Goal: Check status: Check status

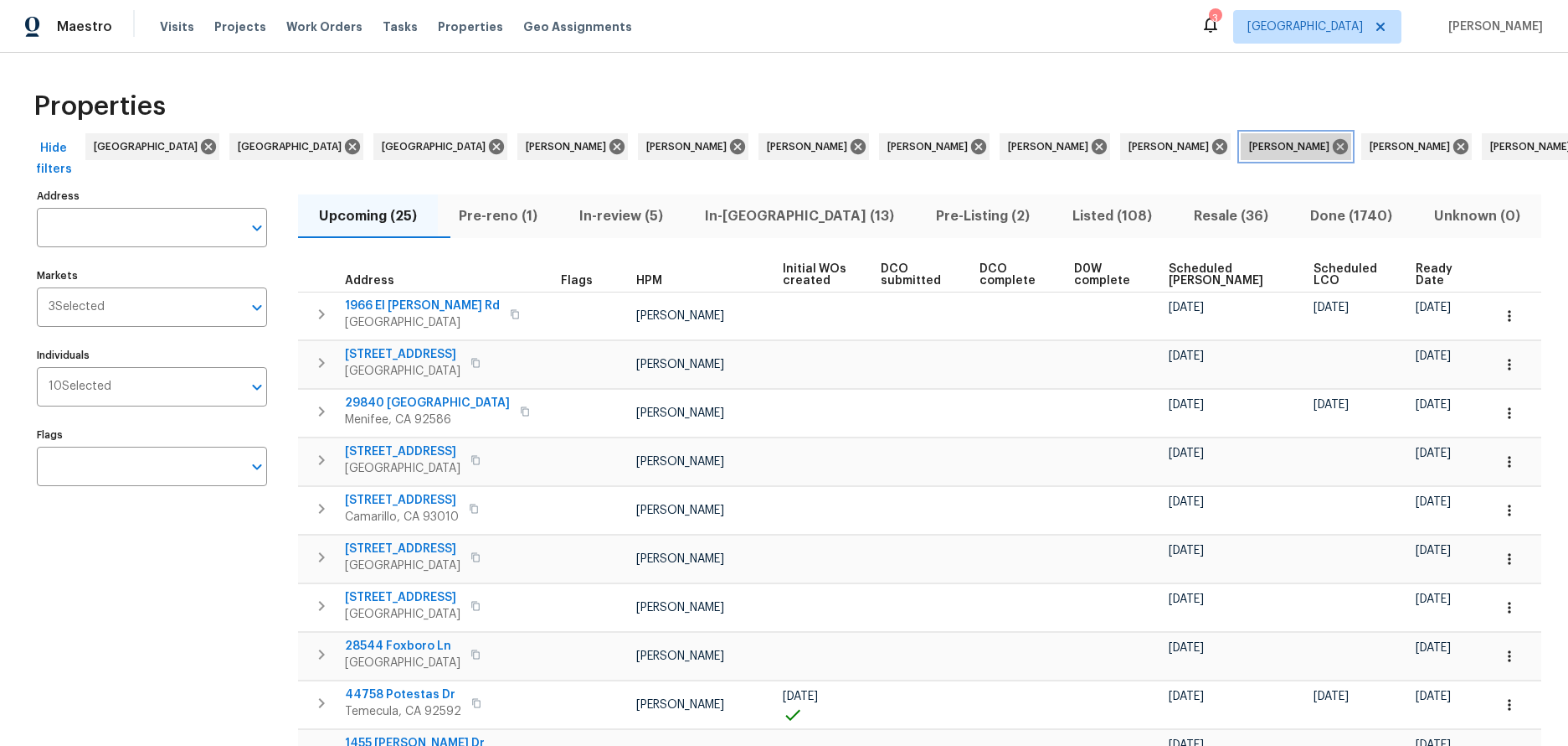
drag, startPoint x: 0, startPoint y: 0, endPoint x: 1190, endPoint y: 144, distance: 1198.7
click at [1333, 144] on icon at bounding box center [1340, 146] width 15 height 15
click at [1331, 146] on icon at bounding box center [1340, 146] width 19 height 19
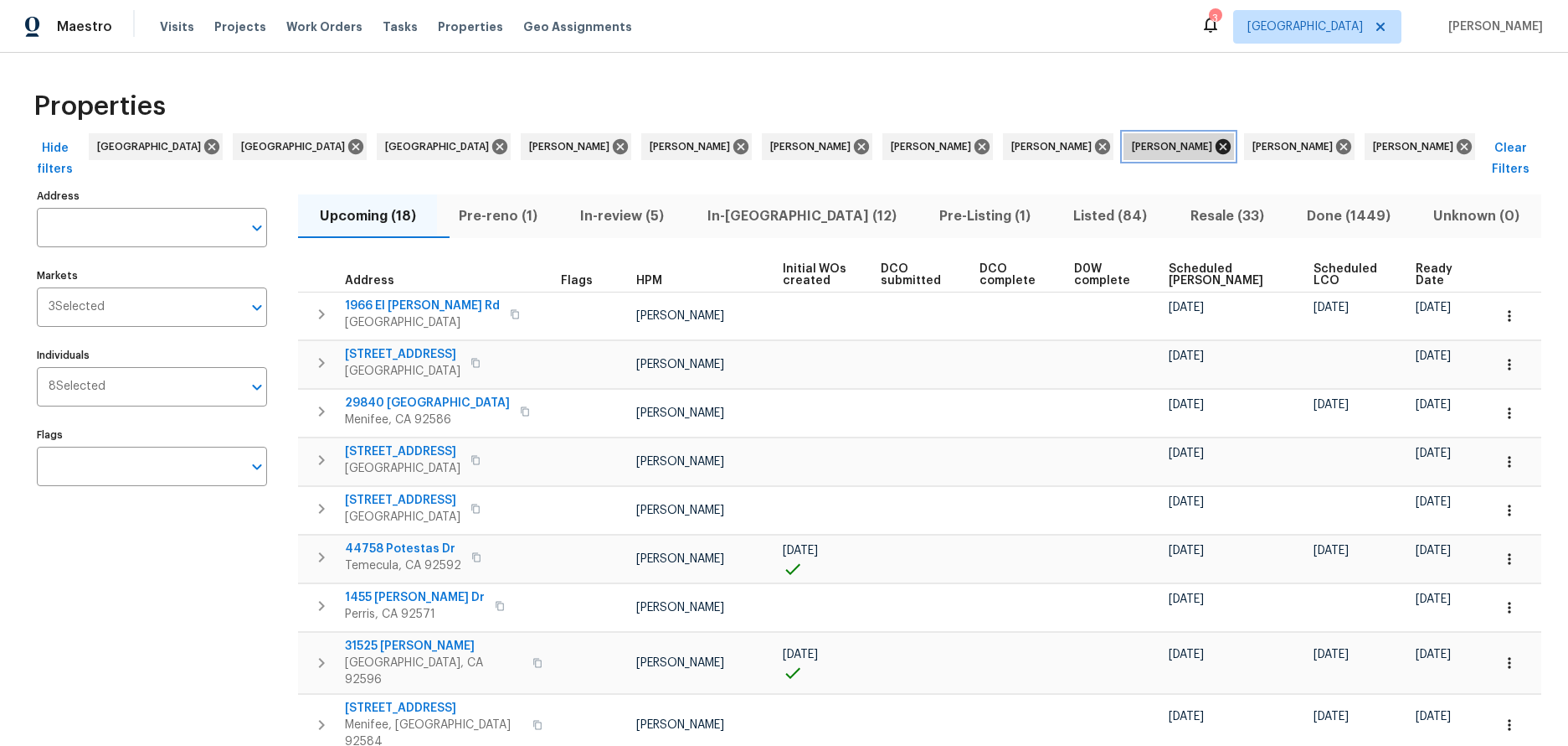
click at [1215, 145] on icon at bounding box center [1222, 146] width 15 height 15
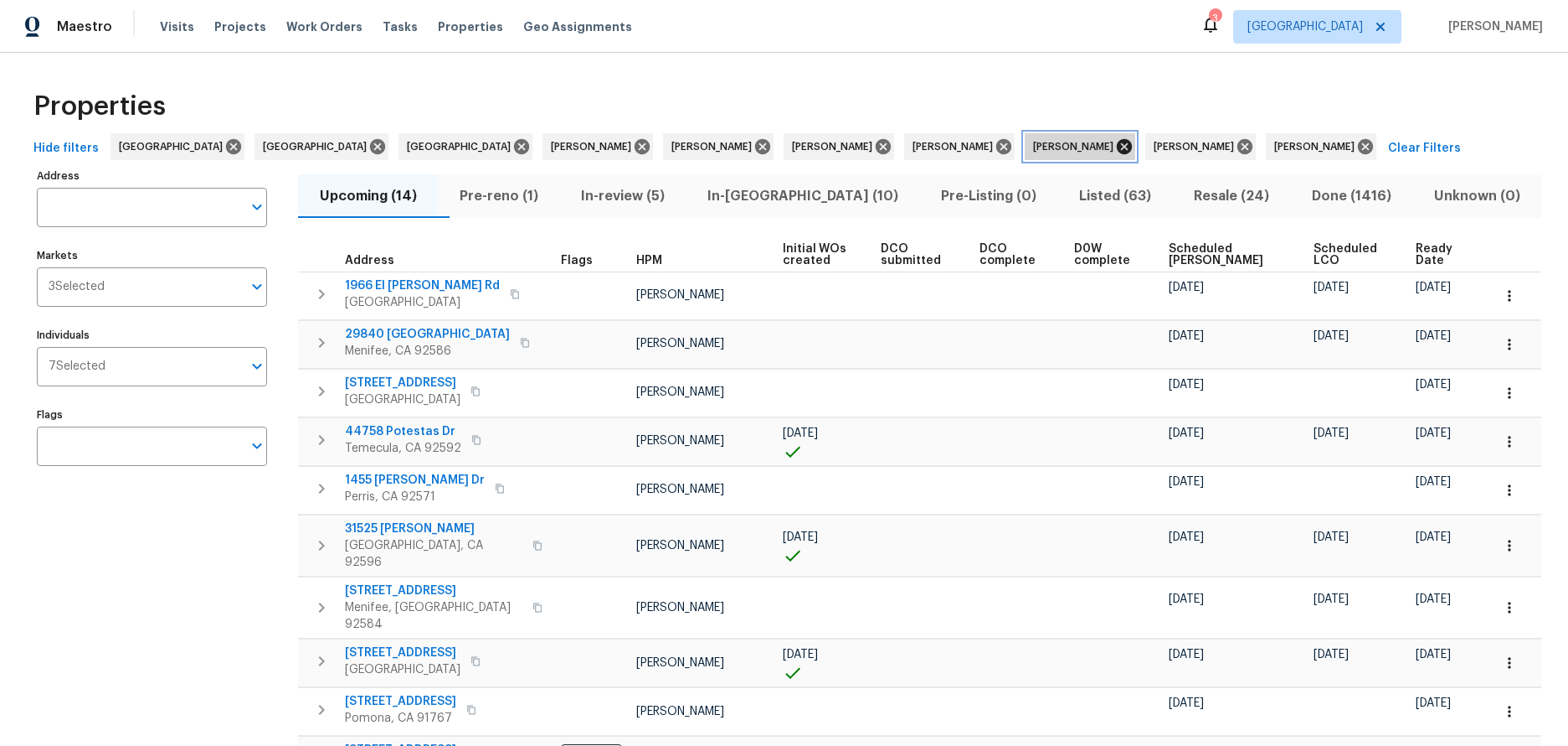
click at [1116, 147] on icon at bounding box center [1125, 146] width 19 height 19
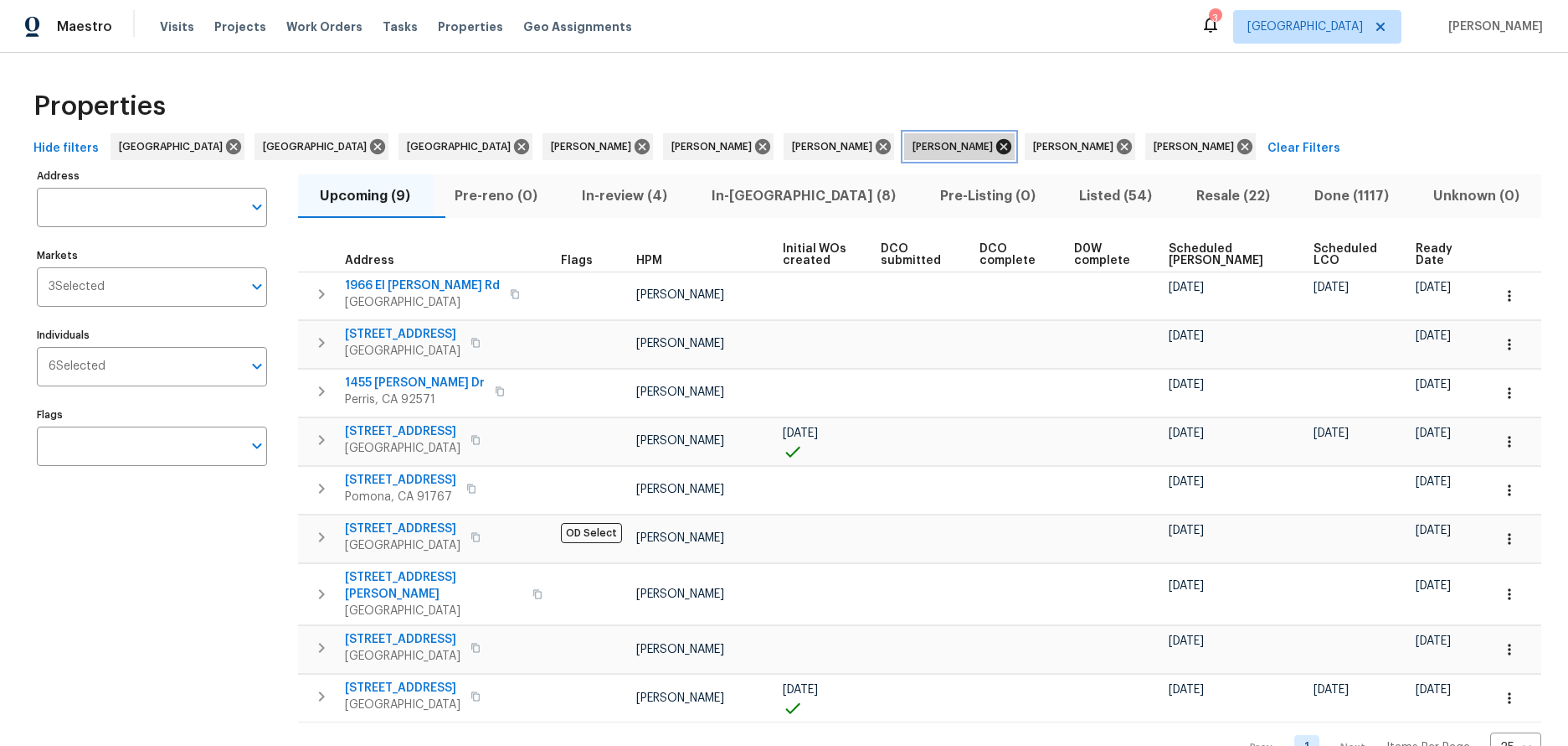
click at [996, 145] on icon at bounding box center [1004, 146] width 15 height 15
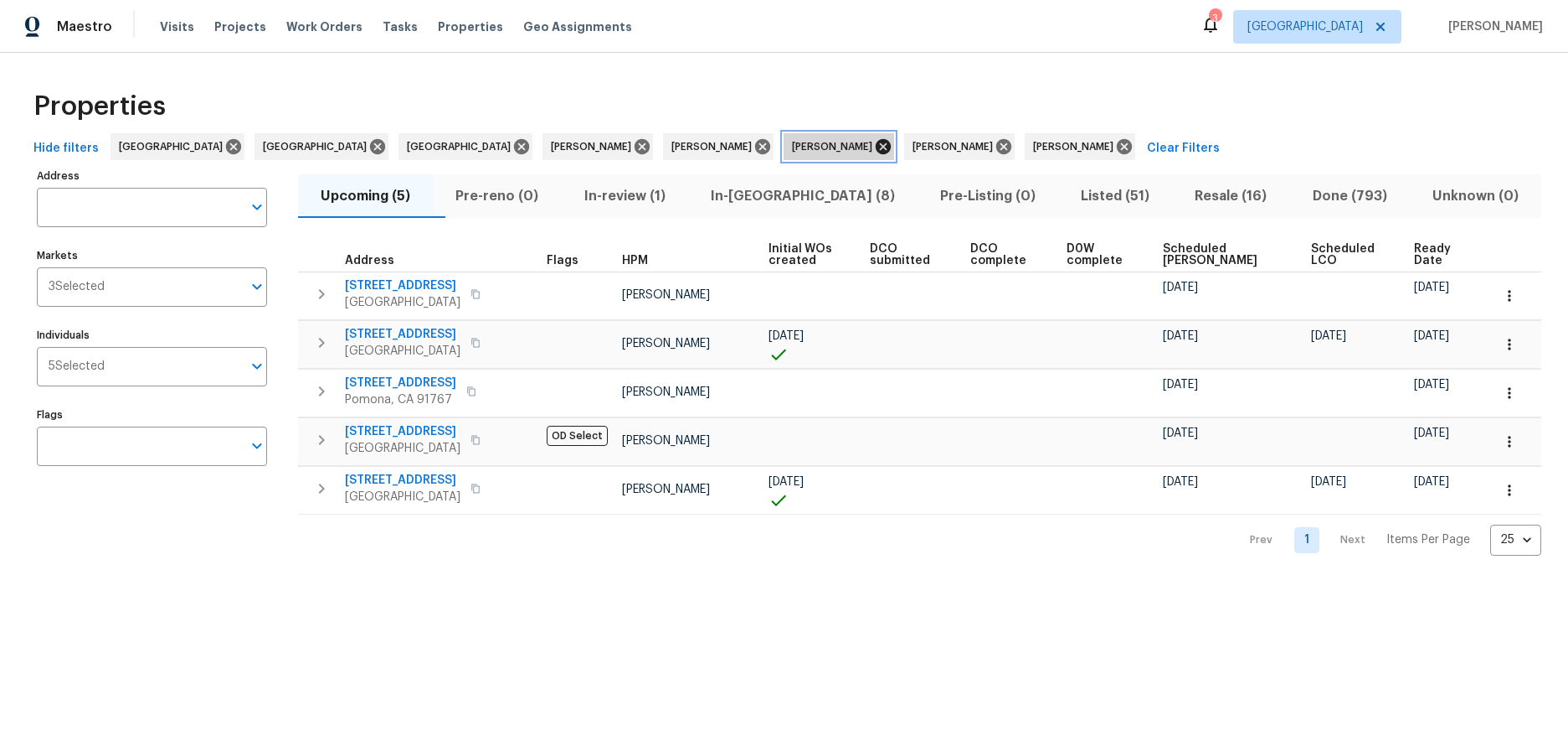
click at [876, 151] on icon at bounding box center [883, 146] width 15 height 15
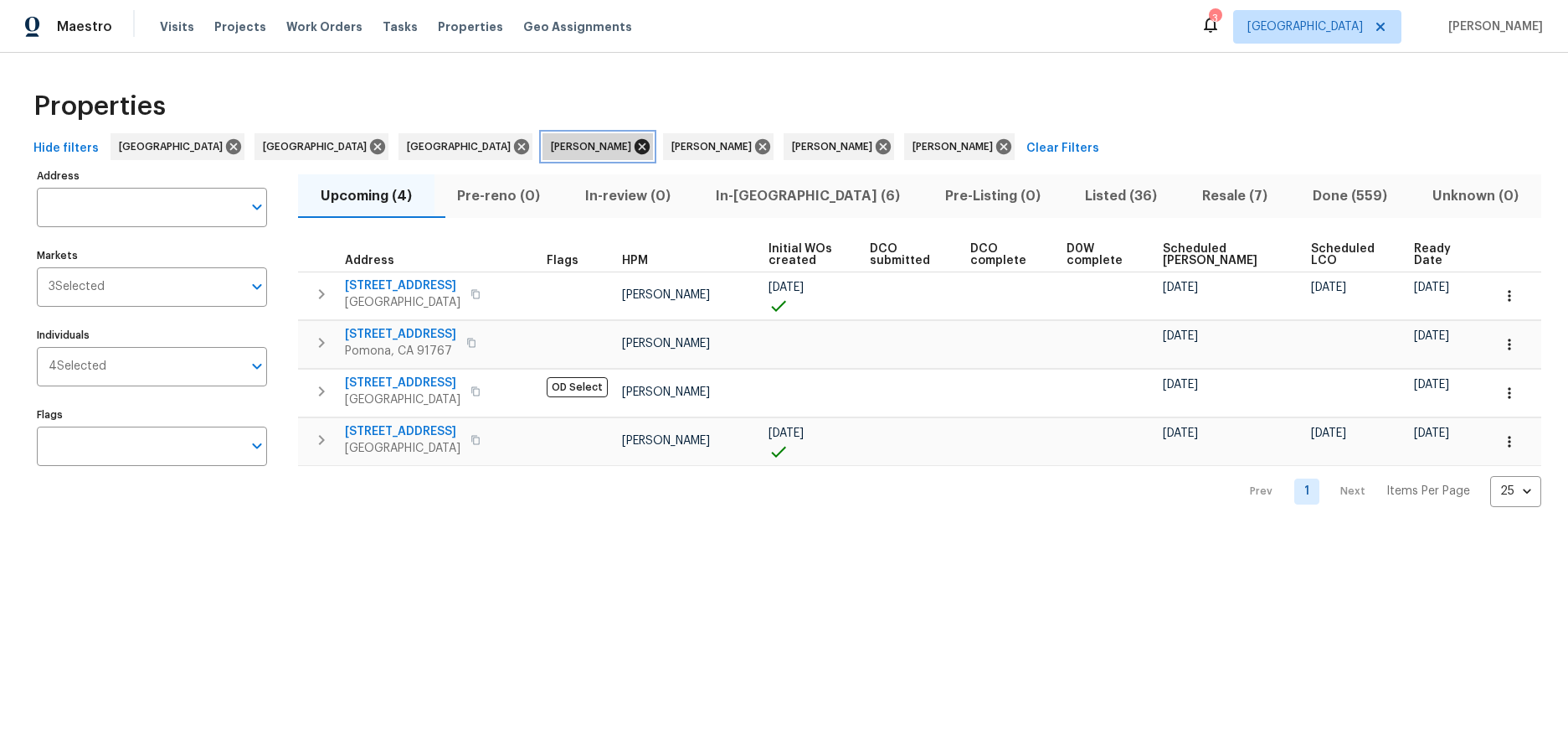
click at [635, 143] on icon at bounding box center [642, 146] width 15 height 15
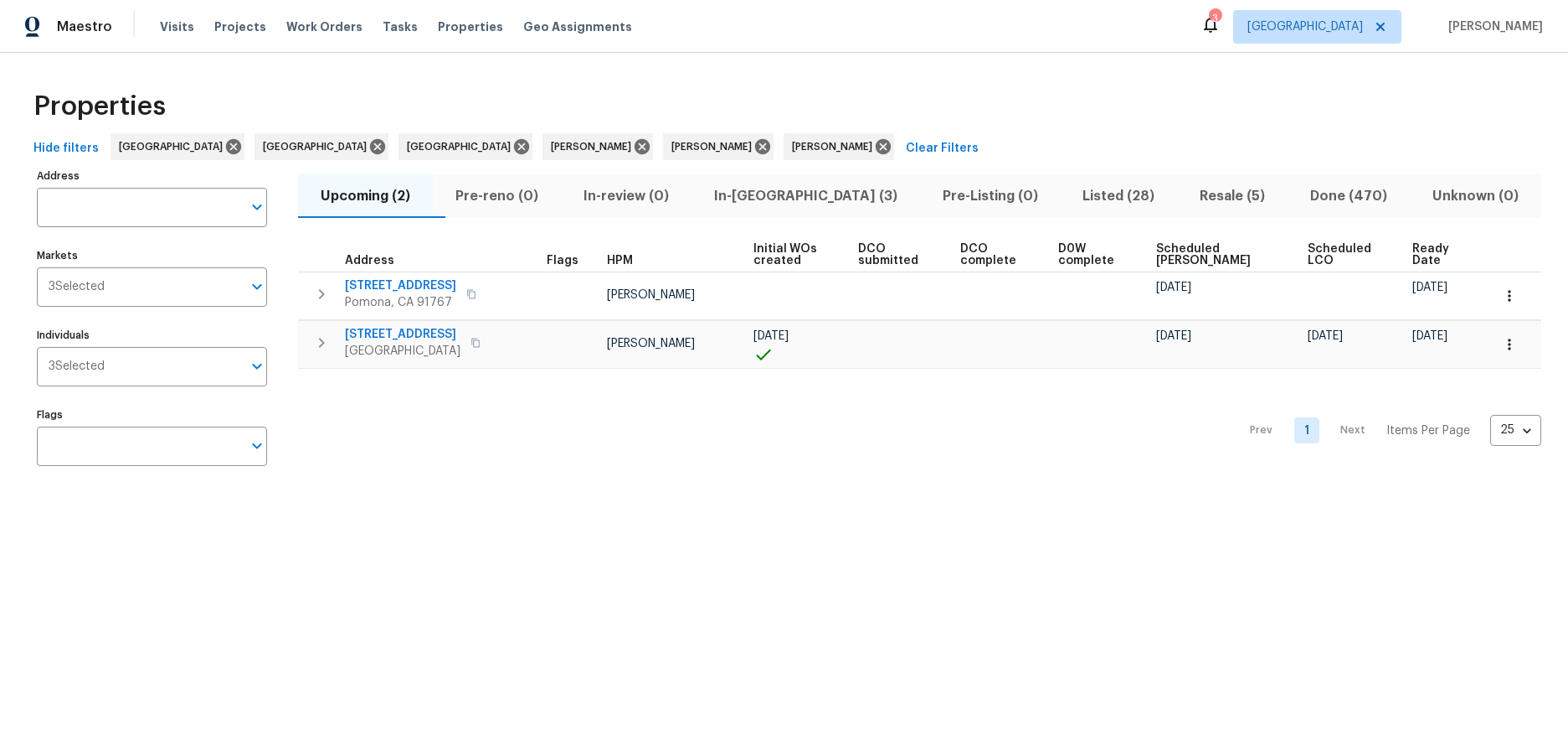
click at [1187, 189] on span "Resale (5)" at bounding box center [1232, 195] width 91 height 23
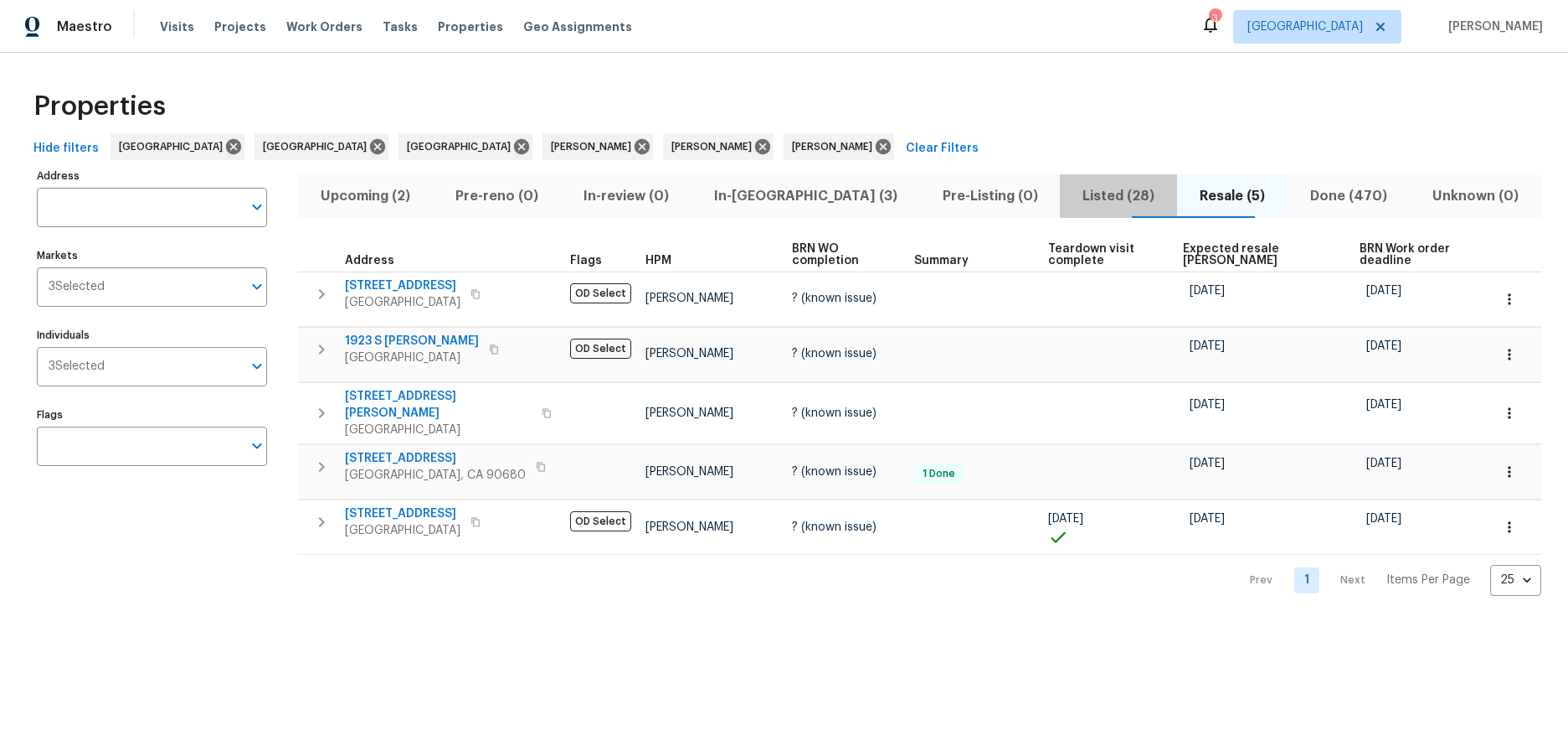
click at [1070, 194] on span "Listed (28)" at bounding box center [1118, 195] width 97 height 23
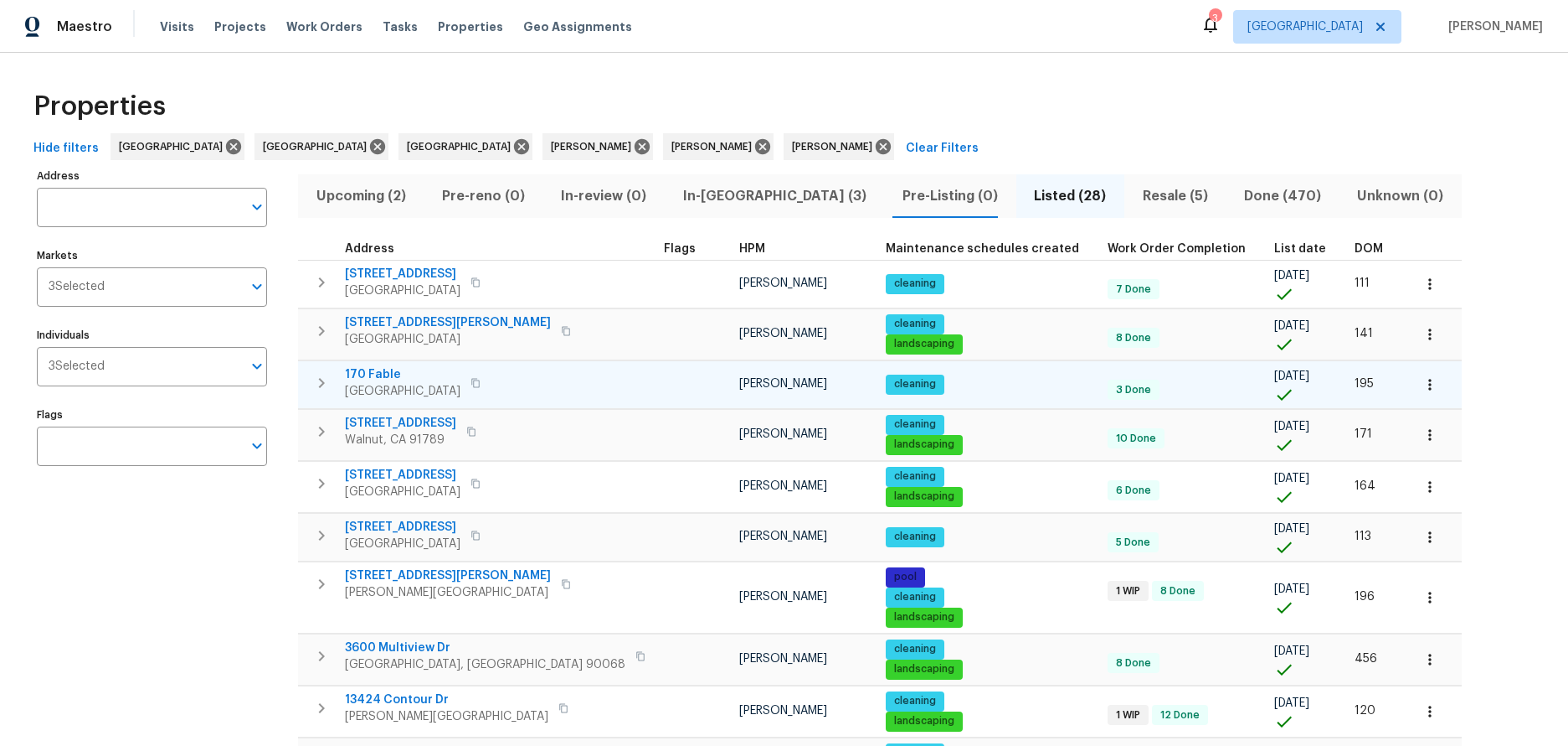
scroll to position [903, 0]
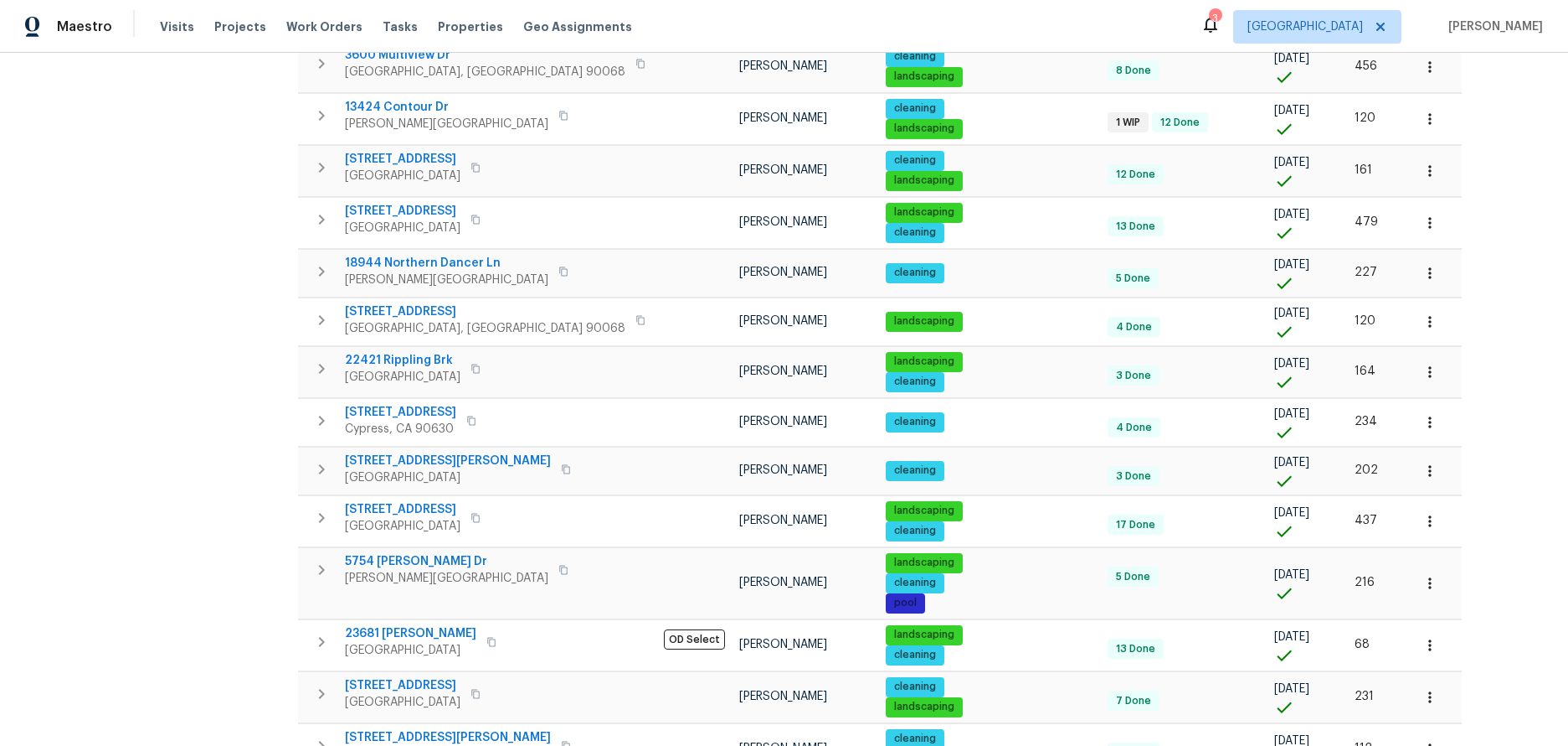
scroll to position [149, 0]
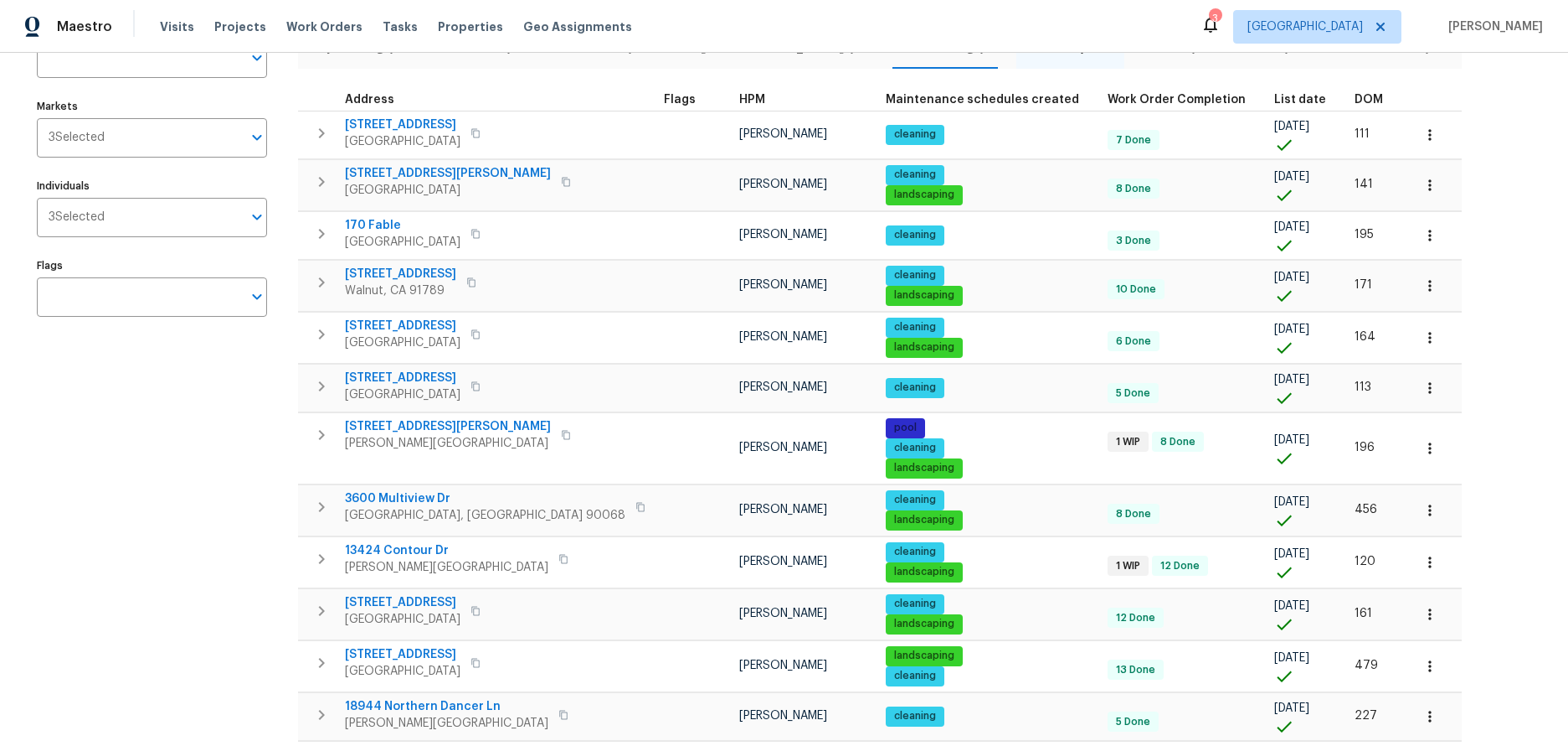
click at [179, 14] on div "Visits Projects Work Orders Tasks Properties Geo Assignments" at bounding box center [406, 27] width 492 height 33
click at [172, 27] on span "Visits" at bounding box center [177, 27] width 34 height 17
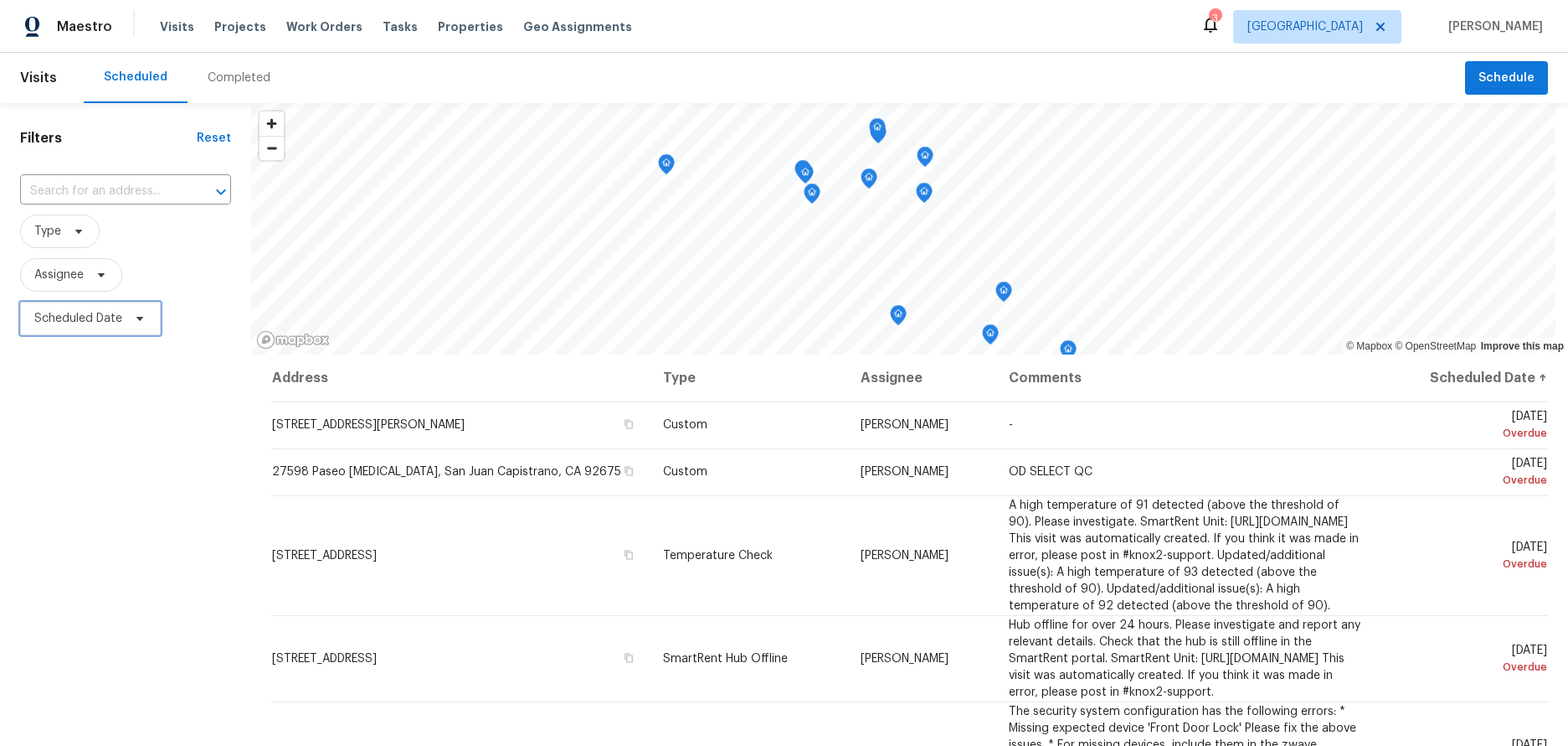
click at [67, 318] on span "Scheduled Date" at bounding box center [78, 318] width 88 height 17
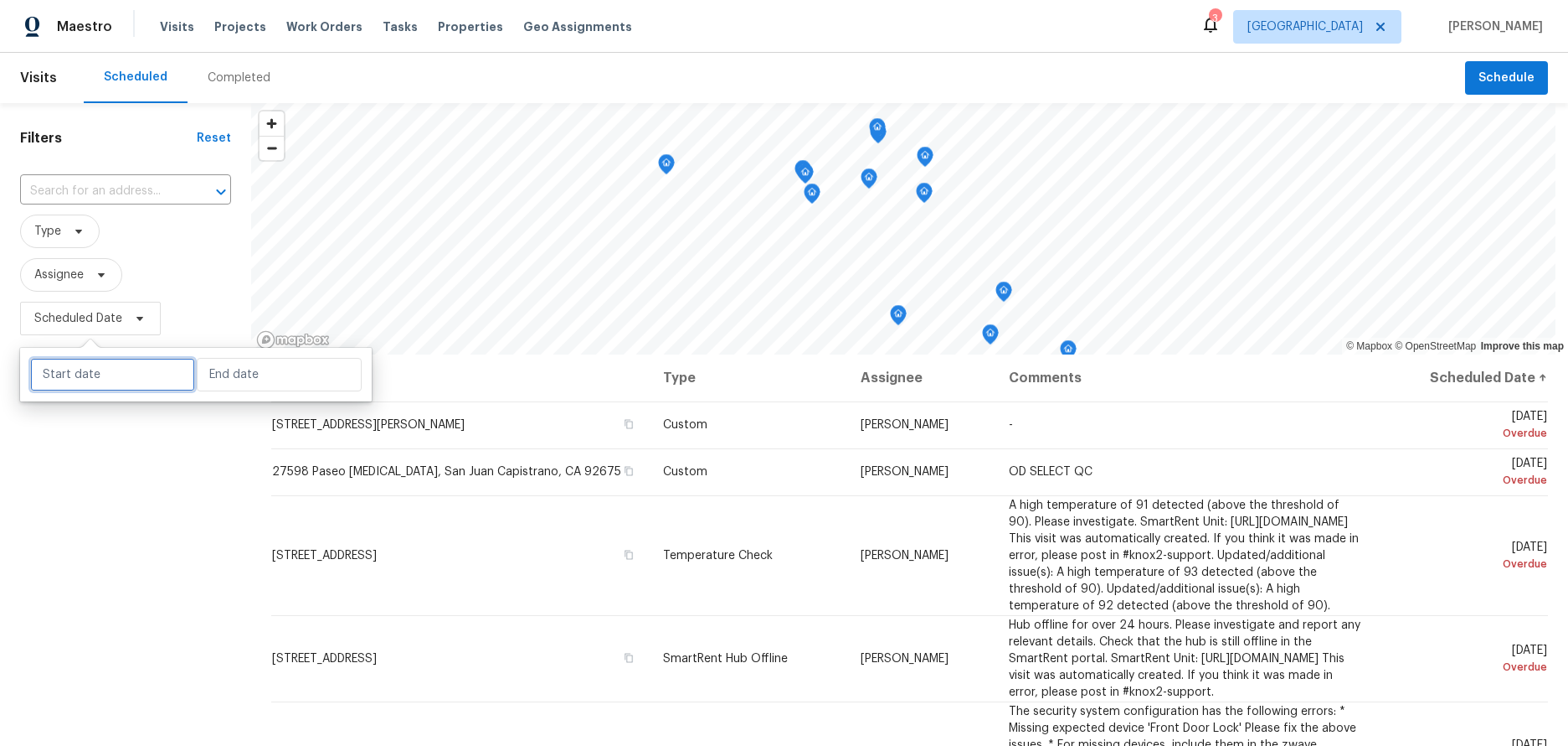
select select "7"
select select "2025"
select select "8"
select select "2025"
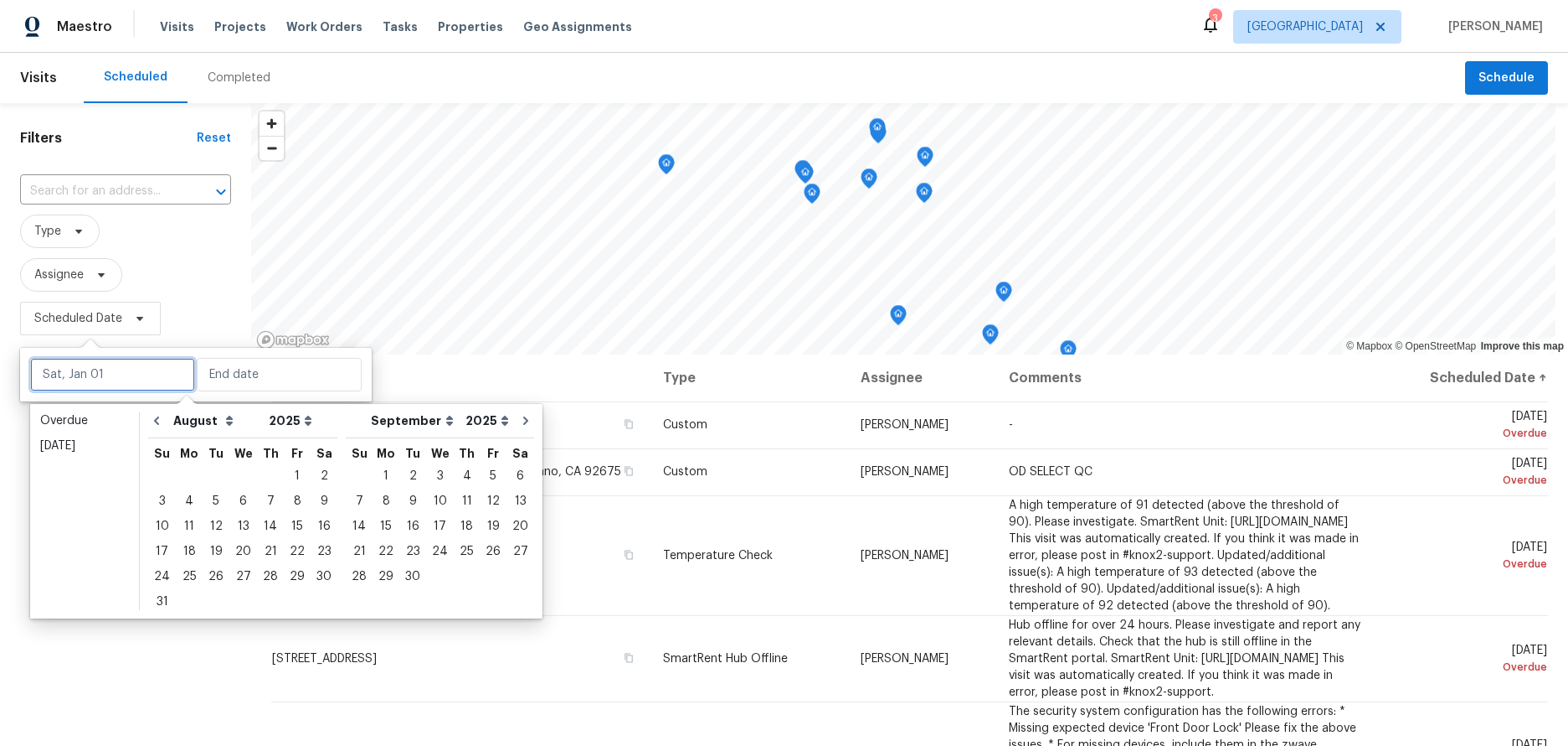
click at [82, 367] on input "text" at bounding box center [113, 374] width 165 height 33
click at [293, 547] on div "22" at bounding box center [297, 551] width 27 height 23
type input "Fri, Aug 22"
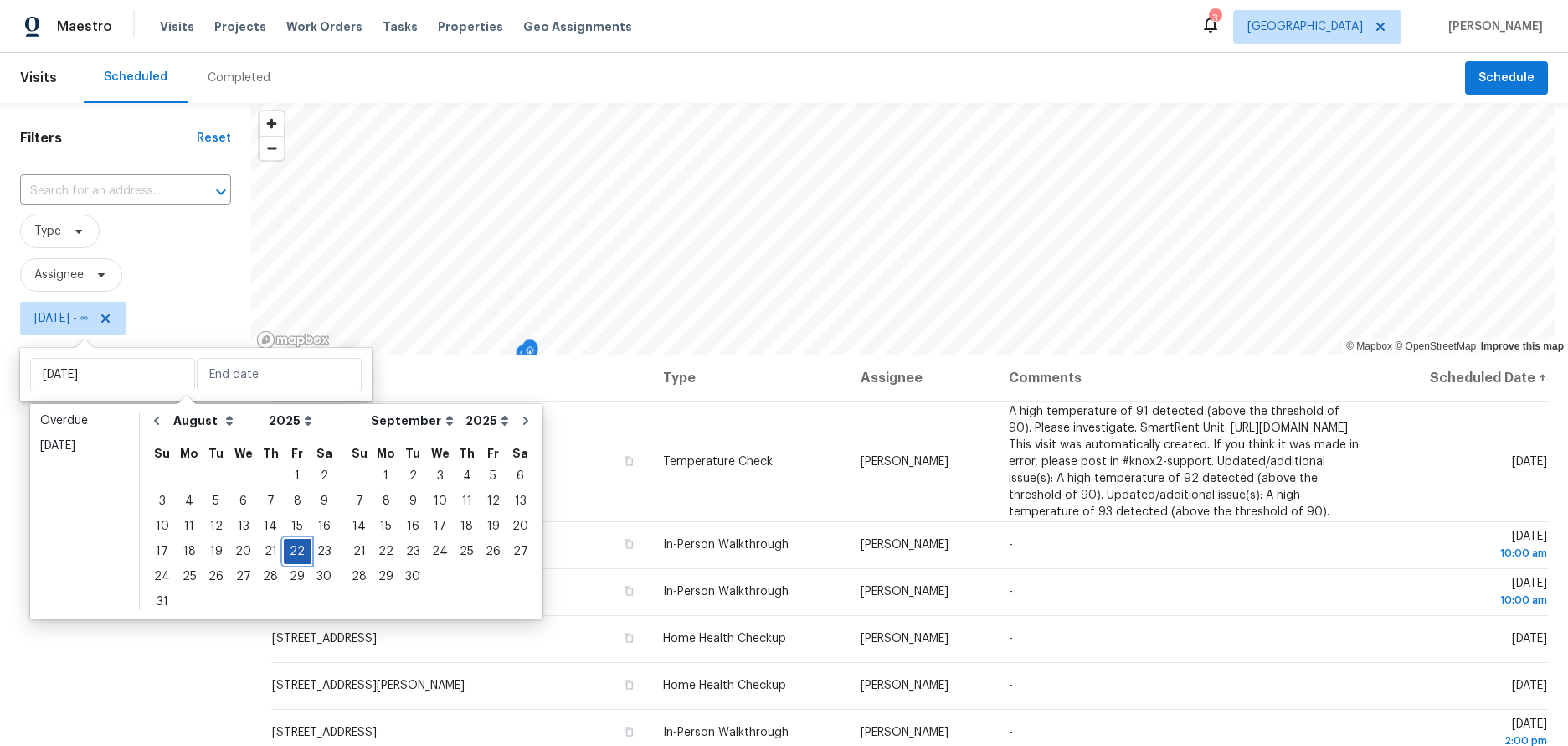
click at [293, 547] on div "22" at bounding box center [297, 551] width 27 height 23
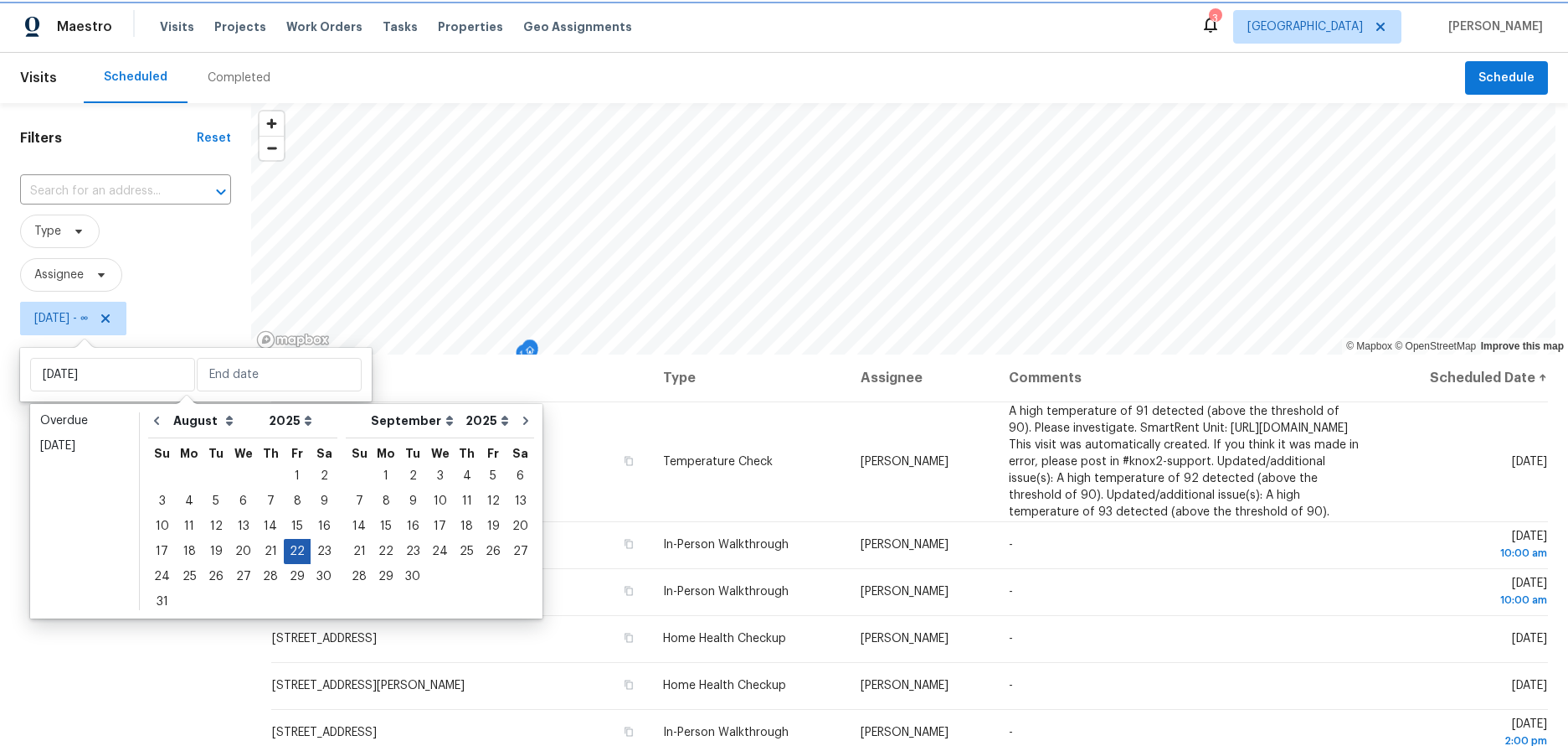
type input "Fri, Aug 22"
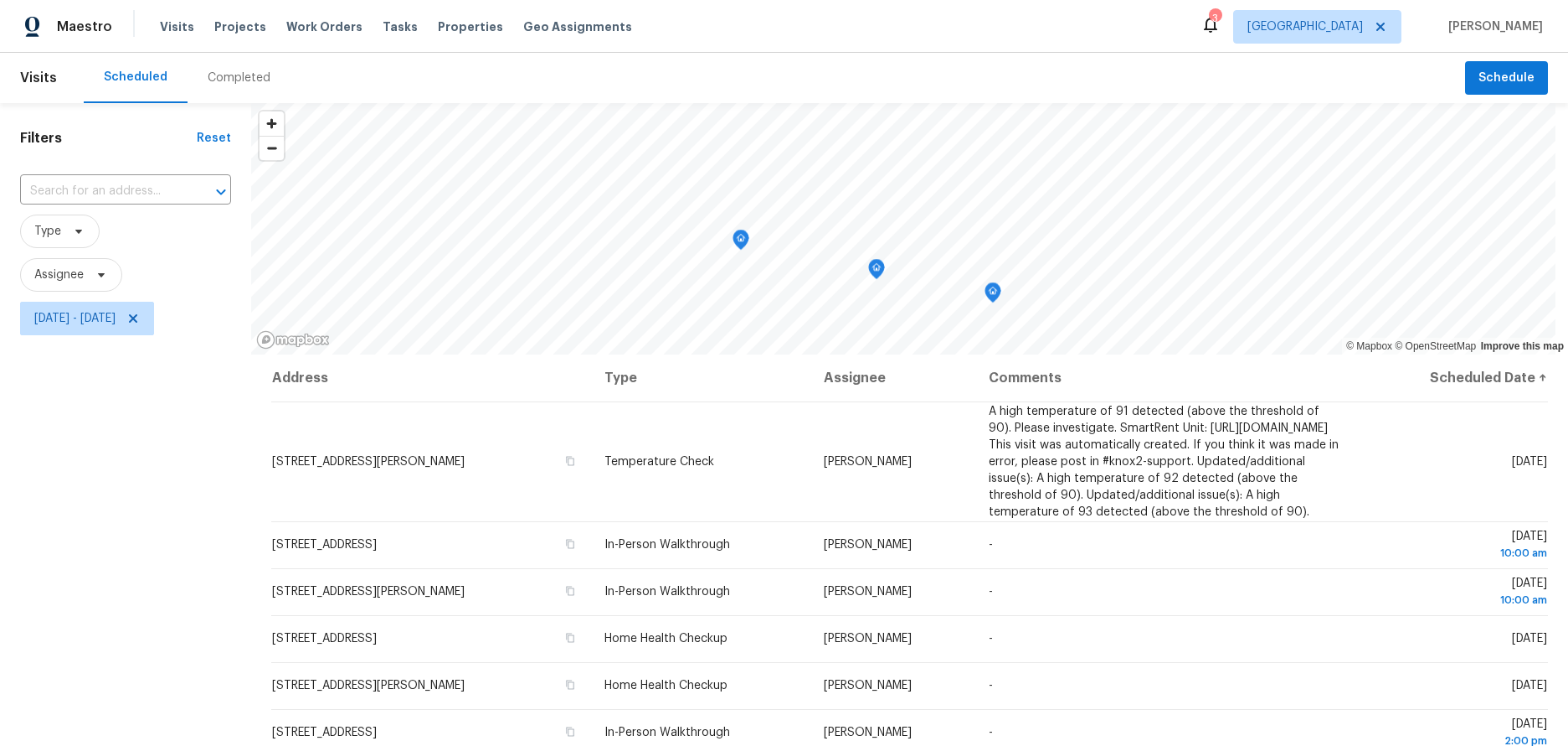
click at [365, 93] on div "Scheduled Completed" at bounding box center [774, 78] width 1381 height 50
